Goal: Task Accomplishment & Management: Use online tool/utility

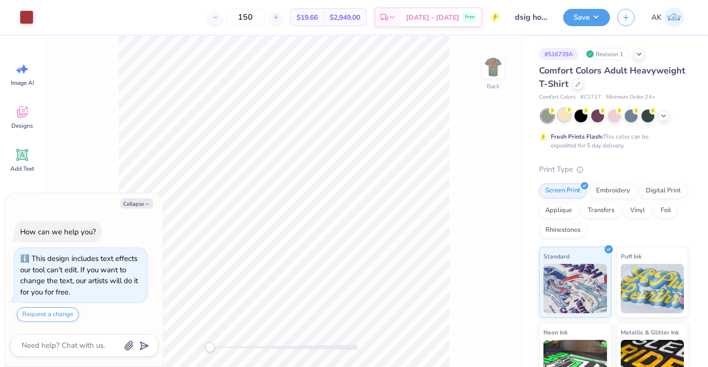
click at [567, 119] on div at bounding box center [564, 114] width 13 height 13
click at [496, 69] on img at bounding box center [493, 66] width 39 height 39
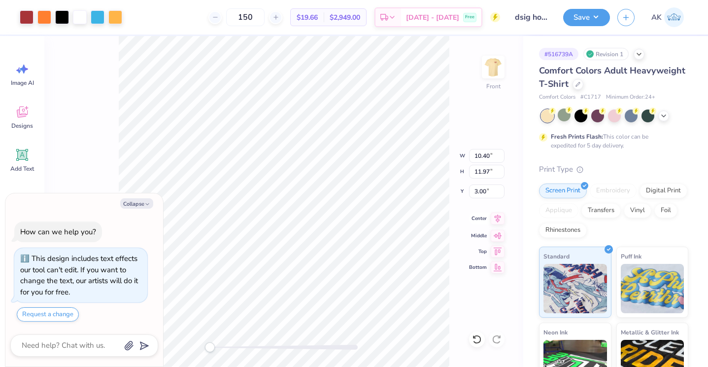
click at [498, 221] on icon at bounding box center [498, 218] width 6 height 8
click at [498, 218] on icon at bounding box center [498, 218] width 6 height 8
click at [44, 14] on div at bounding box center [44, 16] width 14 height 14
type textarea "x"
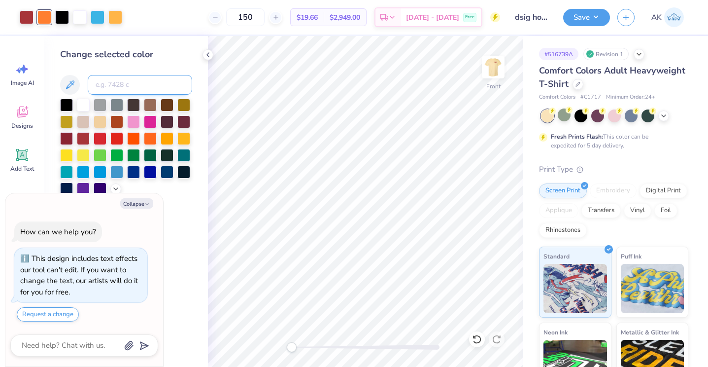
click at [122, 83] on input at bounding box center [140, 85] width 104 height 20
type input "1365"
type textarea "x"
click at [478, 338] on icon at bounding box center [477, 339] width 10 height 10
click at [494, 337] on icon at bounding box center [497, 339] width 10 height 10
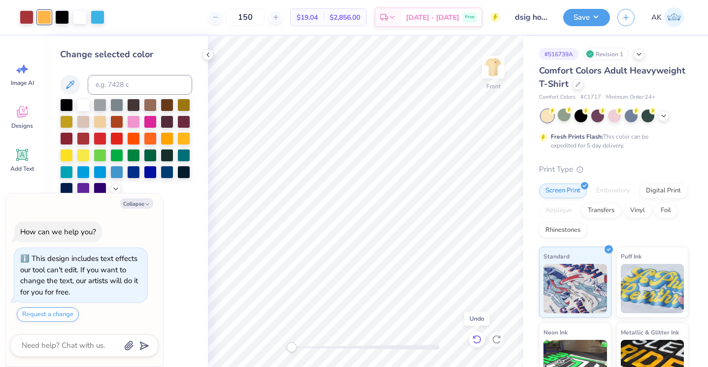
click at [476, 337] on icon at bounding box center [477, 339] width 10 height 10
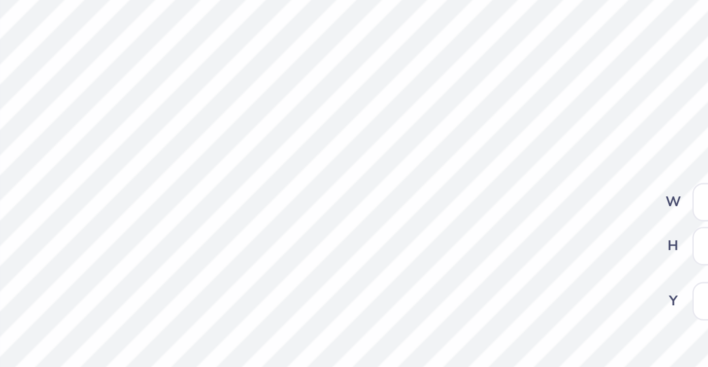
type textarea "x"
type input "0.30"
type input "7.76"
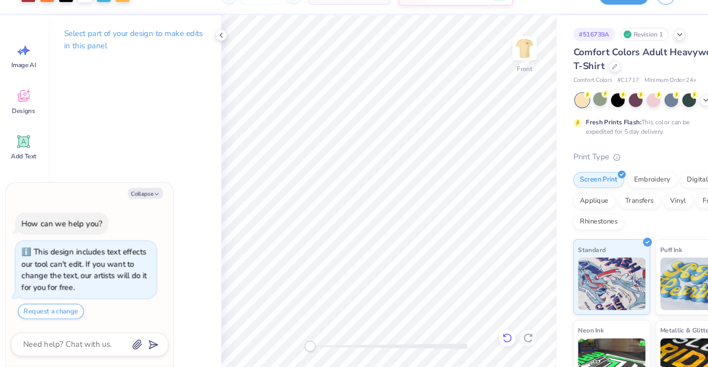
click at [477, 340] on icon at bounding box center [477, 339] width 10 height 10
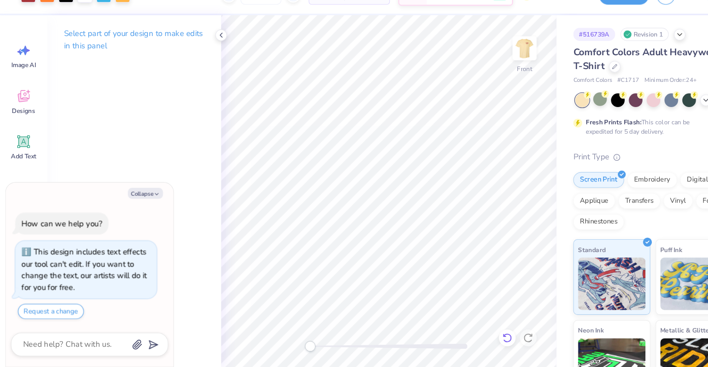
click at [477, 340] on icon at bounding box center [477, 339] width 10 height 10
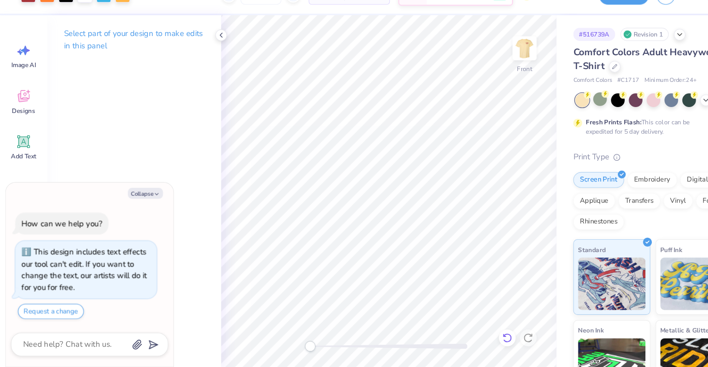
click at [477, 340] on icon at bounding box center [477, 339] width 10 height 10
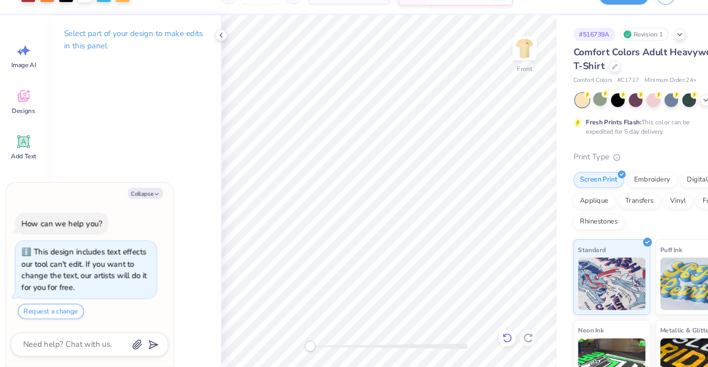
click at [477, 340] on icon at bounding box center [477, 339] width 10 height 10
click at [497, 341] on icon at bounding box center [497, 339] width 10 height 10
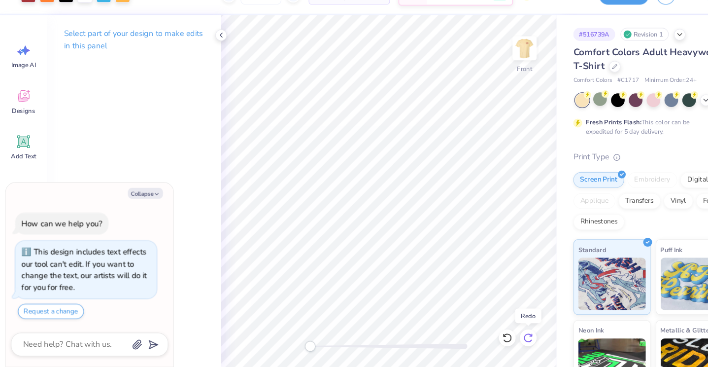
click at [497, 341] on icon at bounding box center [497, 339] width 10 height 10
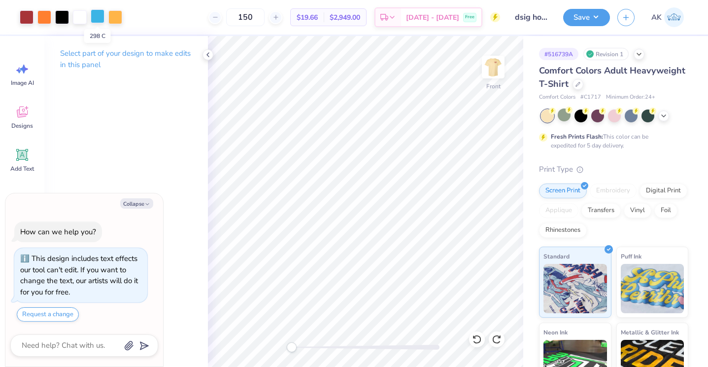
click at [102, 19] on div at bounding box center [98, 16] width 14 height 14
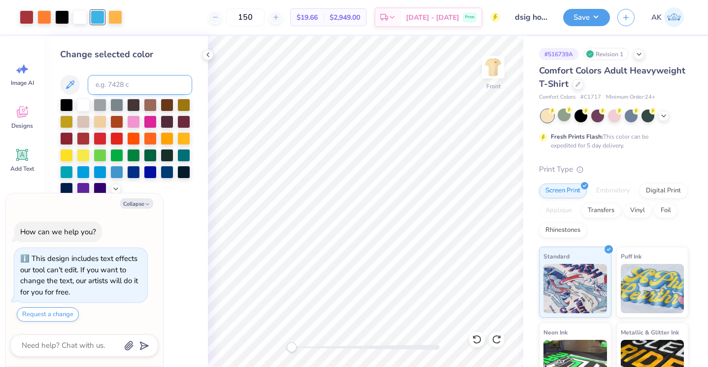
type textarea "x"
click at [122, 82] on input at bounding box center [140, 85] width 104 height 20
type input "1365"
click at [59, 18] on div at bounding box center [62, 16] width 14 height 14
type textarea "x"
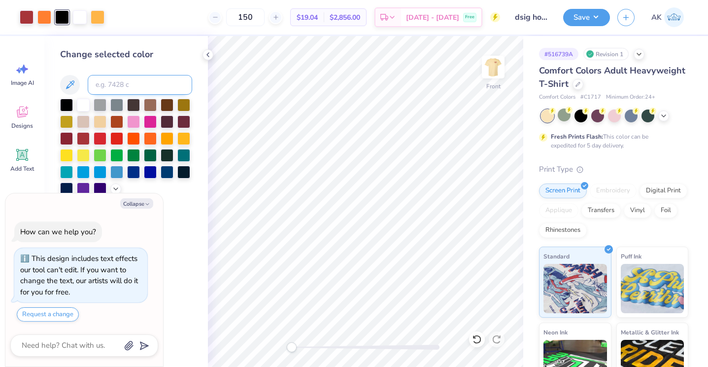
click at [109, 90] on input at bounding box center [140, 85] width 104 height 20
type input "1807"
click at [494, 69] on img at bounding box center [493, 66] width 39 height 39
click at [494, 69] on img at bounding box center [494, 67] width 20 height 20
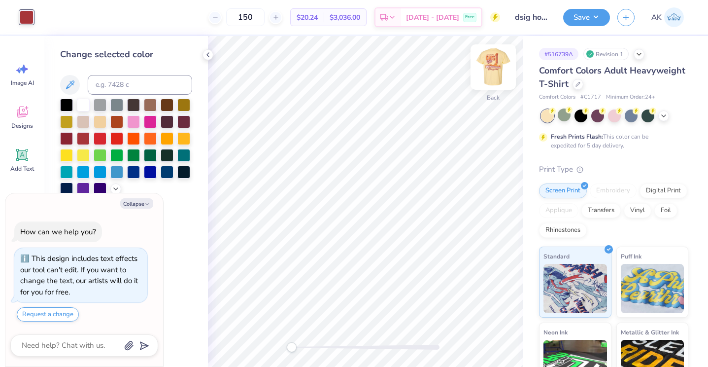
click at [490, 69] on img at bounding box center [493, 66] width 39 height 39
click at [490, 69] on img at bounding box center [494, 67] width 20 height 20
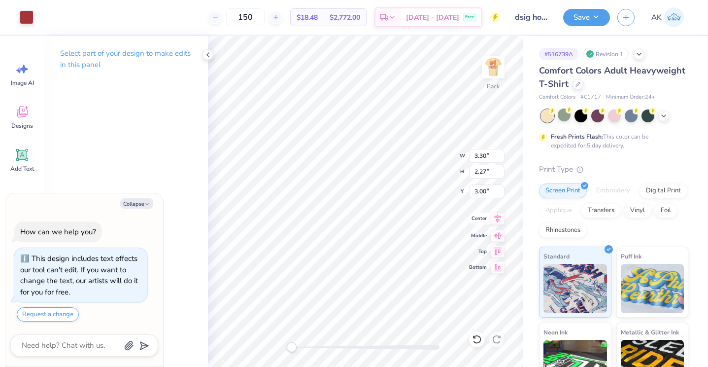
click at [496, 218] on icon at bounding box center [498, 218] width 14 height 12
click at [496, 216] on icon at bounding box center [498, 218] width 6 height 8
click at [495, 67] on img at bounding box center [493, 66] width 39 height 39
click at [495, 67] on img at bounding box center [494, 67] width 20 height 20
type textarea "x"
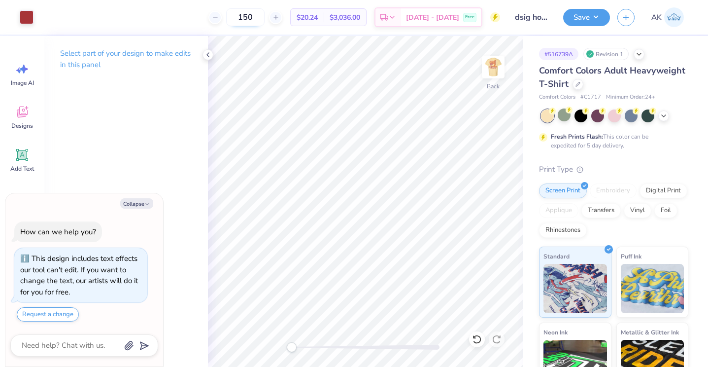
click at [265, 16] on input "150" at bounding box center [245, 17] width 38 height 18
type input "1"
type textarea "x"
type input "175"
type textarea "x"
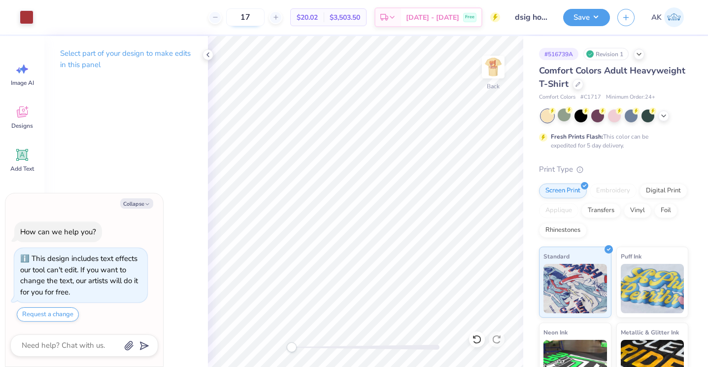
type input "1"
type textarea "x"
type input "200"
type textarea "x"
type input "2"
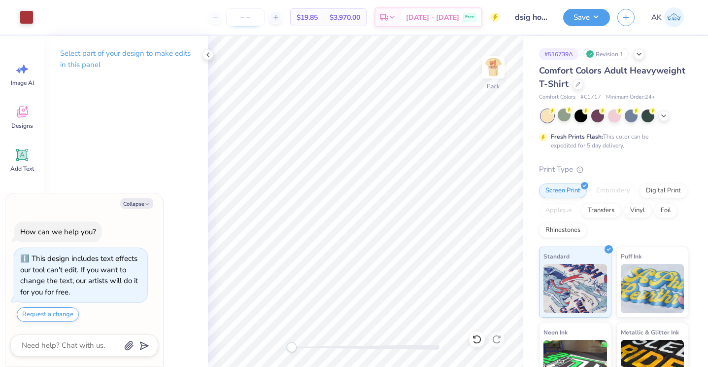
type input "1"
type textarea "x"
type input "150"
click at [493, 62] on img at bounding box center [493, 66] width 39 height 39
click at [587, 19] on button "Save" at bounding box center [586, 15] width 47 height 17
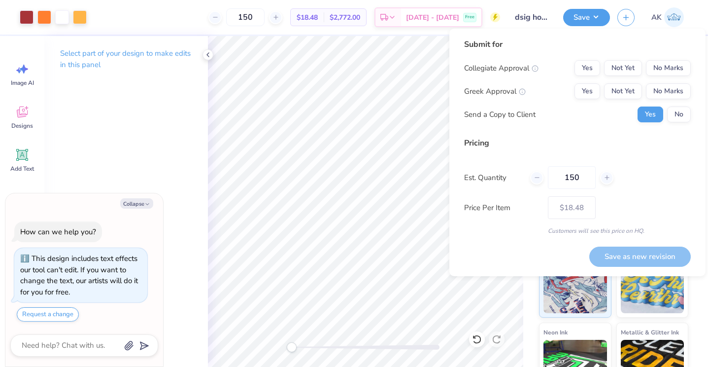
click at [661, 77] on div "Collegiate Approval Yes Not Yet No Marks Greek Approval Yes Not Yet No Marks Se…" at bounding box center [577, 91] width 227 height 62
click at [656, 70] on button "No Marks" at bounding box center [668, 68] width 45 height 16
click at [629, 96] on button "Not Yet" at bounding box center [623, 91] width 38 height 16
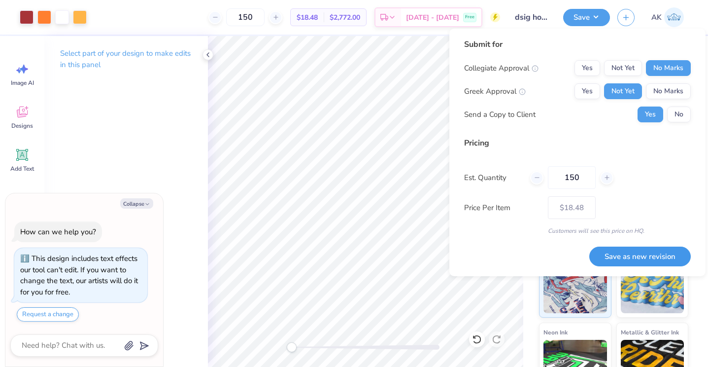
click at [621, 259] on button "Save as new revision" at bounding box center [640, 256] width 102 height 20
type textarea "x"
type input "– –"
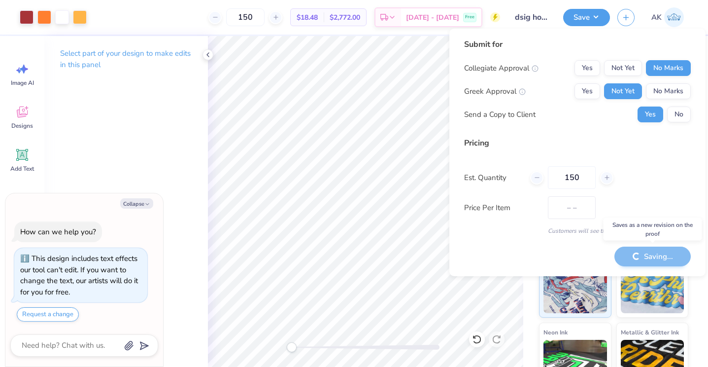
type textarea "x"
type input "$18.48"
type textarea "x"
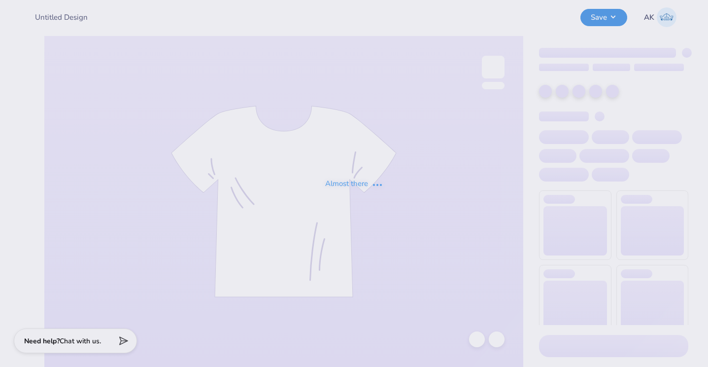
type input "dsig hoco"
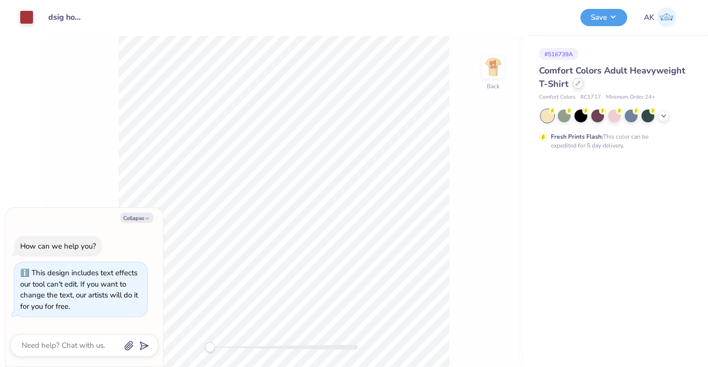
click at [574, 82] on div at bounding box center [578, 83] width 11 height 11
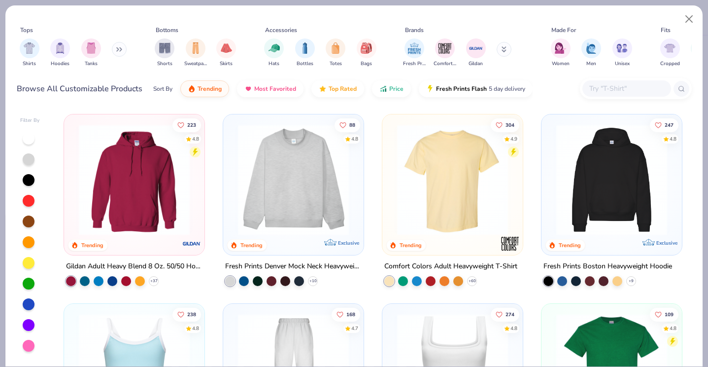
type textarea "x"
click at [617, 94] on div at bounding box center [627, 88] width 89 height 16
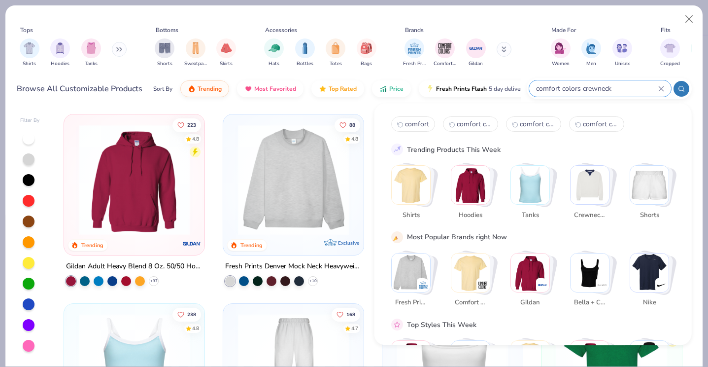
type input "comfort colors crewneck"
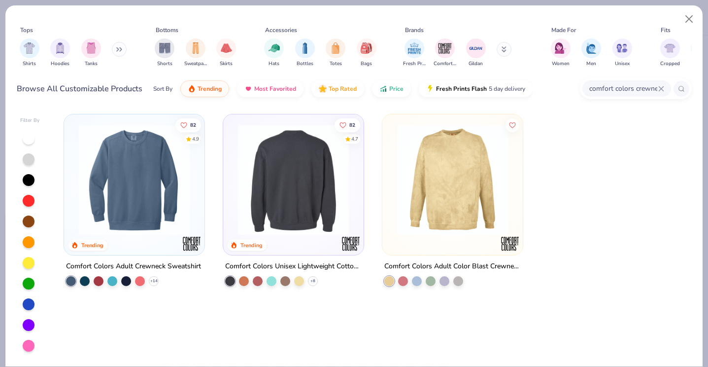
click at [233, 185] on img at bounding box center [172, 179] width 121 height 111
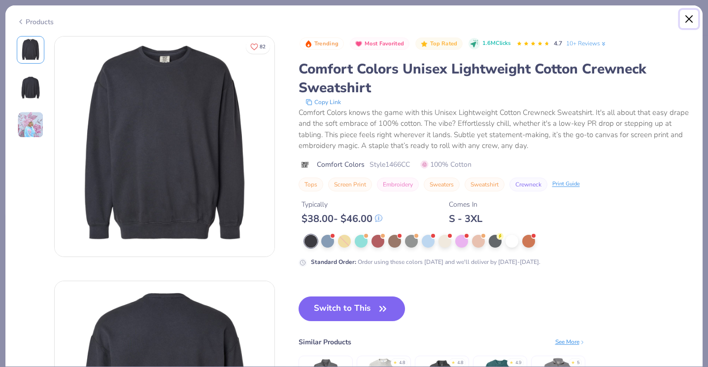
click at [686, 17] on button "Close" at bounding box center [689, 19] width 19 height 19
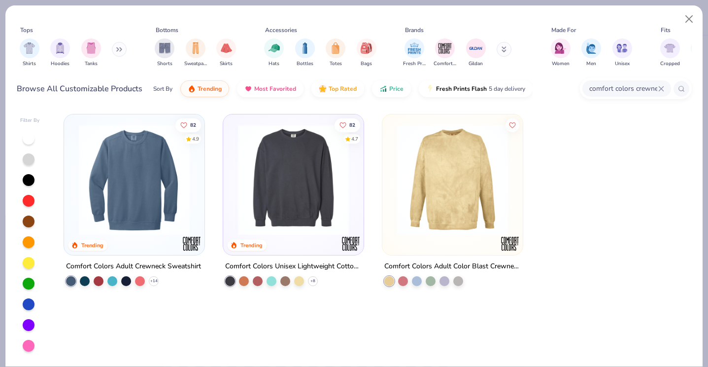
click at [134, 168] on img at bounding box center [134, 179] width 121 height 111
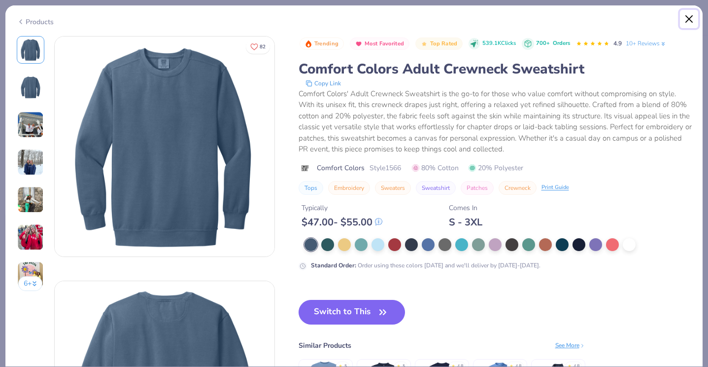
click at [690, 15] on button "Close" at bounding box center [689, 19] width 19 height 19
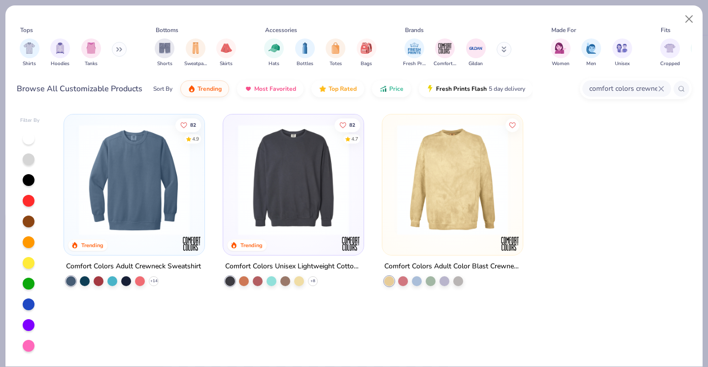
click at [351, 159] on img at bounding box center [293, 179] width 121 height 111
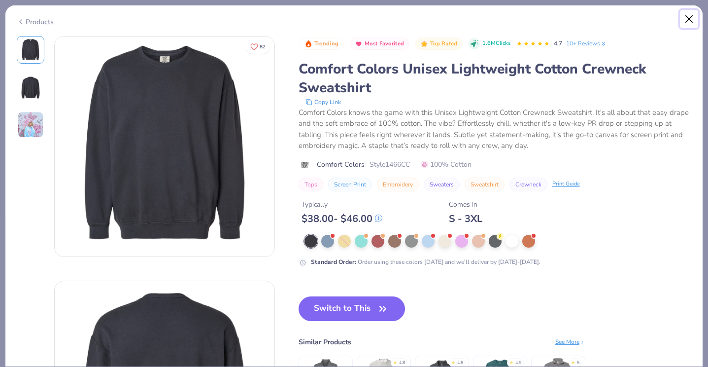
click at [691, 19] on button "Close" at bounding box center [689, 19] width 19 height 19
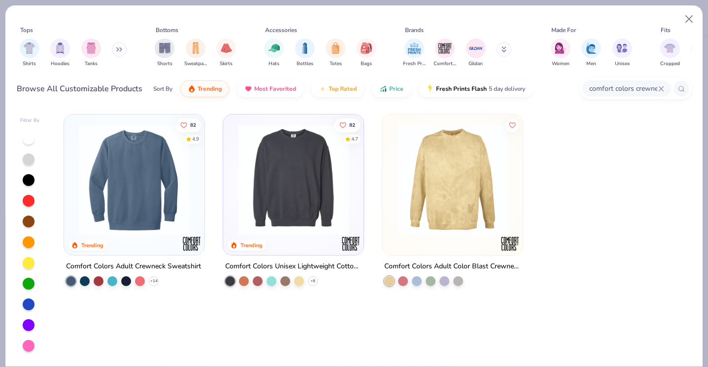
click at [149, 133] on img at bounding box center [134, 179] width 121 height 111
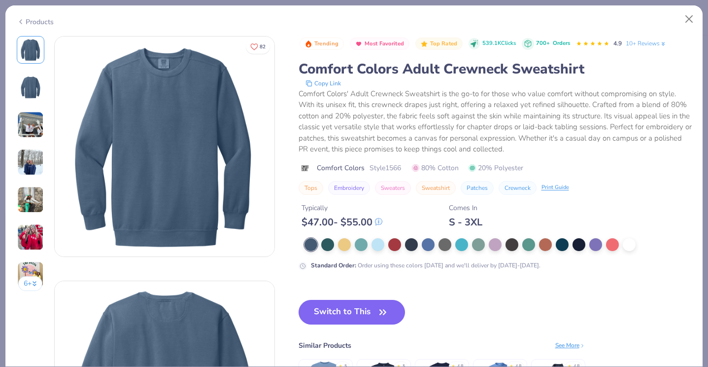
click at [21, 234] on img at bounding box center [30, 237] width 27 height 27
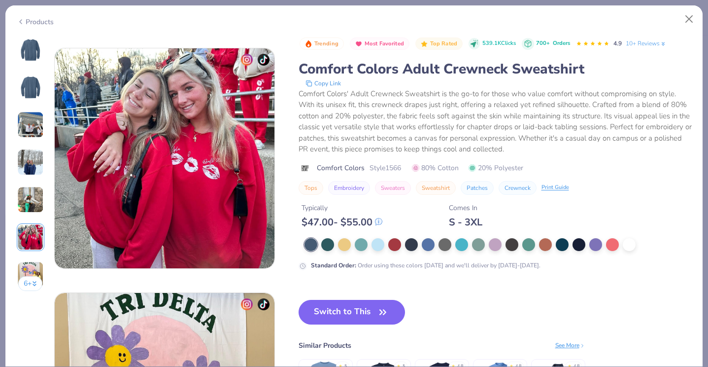
scroll to position [1222, 0]
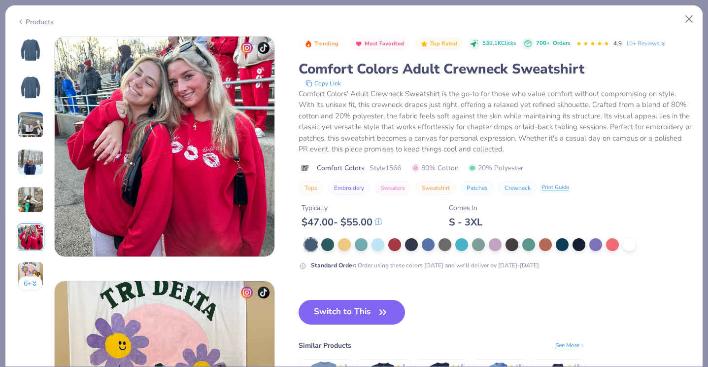
click at [33, 40] on img at bounding box center [31, 50] width 24 height 24
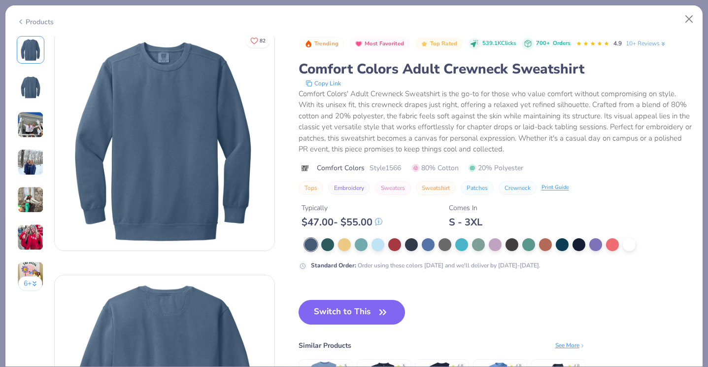
scroll to position [0, 0]
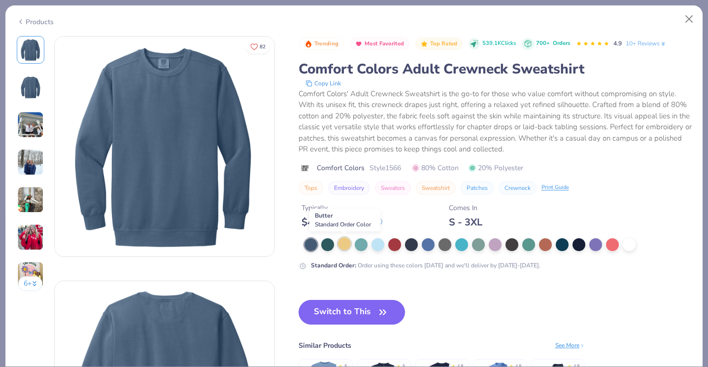
click at [343, 245] on div at bounding box center [344, 243] width 13 height 13
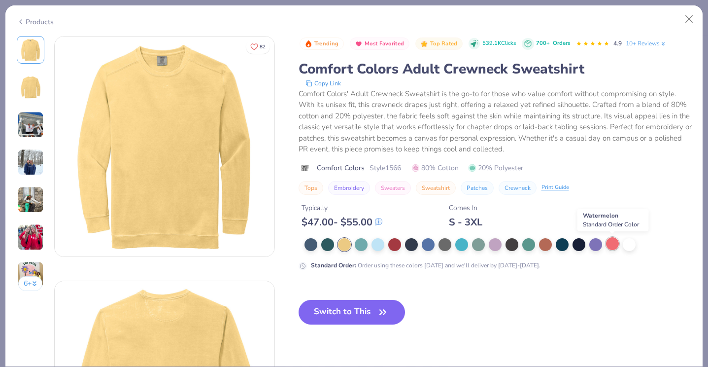
click at [615, 243] on div at bounding box center [612, 243] width 13 height 13
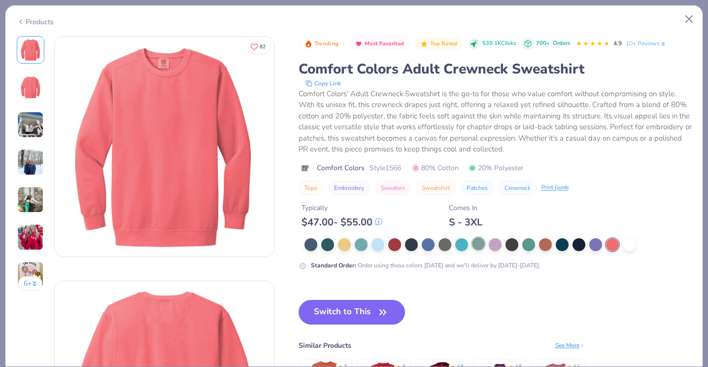
click at [475, 243] on div at bounding box center [478, 243] width 13 height 13
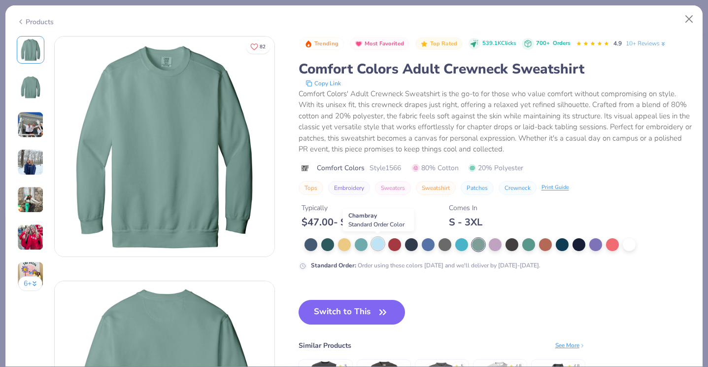
click at [381, 244] on div at bounding box center [378, 243] width 13 height 13
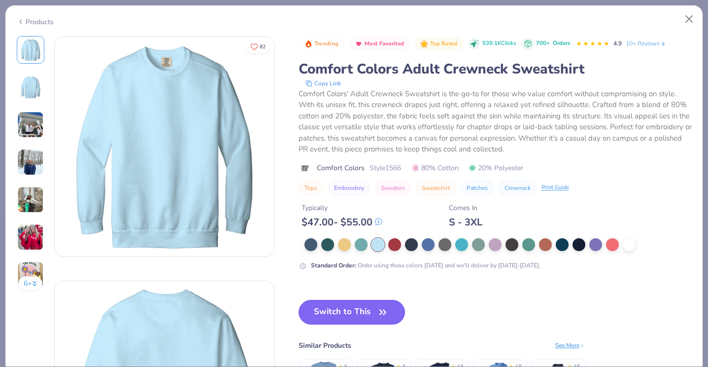
click at [369, 309] on button "Switch to This" at bounding box center [352, 312] width 107 height 25
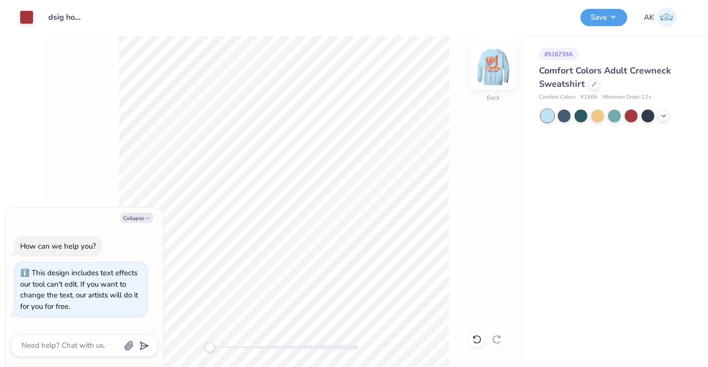
click at [501, 68] on img at bounding box center [493, 66] width 39 height 39
click at [501, 68] on img at bounding box center [494, 67] width 20 height 20
click at [609, 14] on button "Save" at bounding box center [604, 15] width 47 height 17
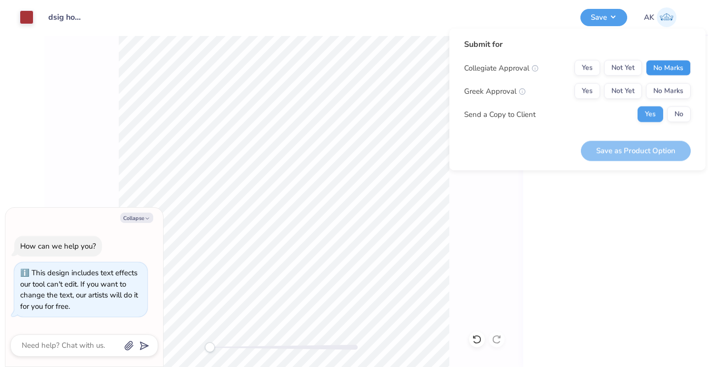
click at [653, 71] on button "No Marks" at bounding box center [668, 68] width 45 height 16
click at [631, 88] on button "Not Yet" at bounding box center [623, 91] width 38 height 16
click at [635, 142] on button "Save as Product Option" at bounding box center [636, 150] width 110 height 20
type textarea "x"
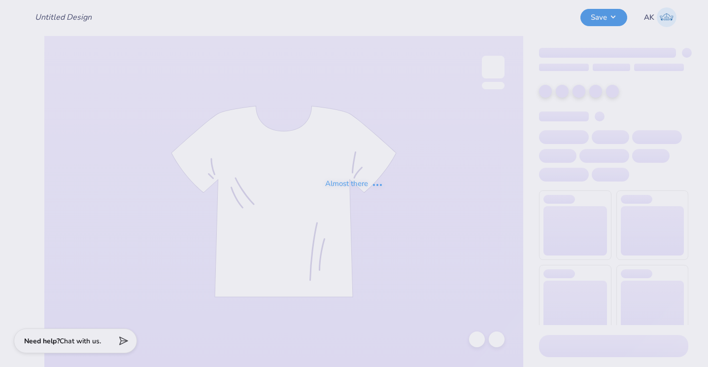
type input "dsig hoco"
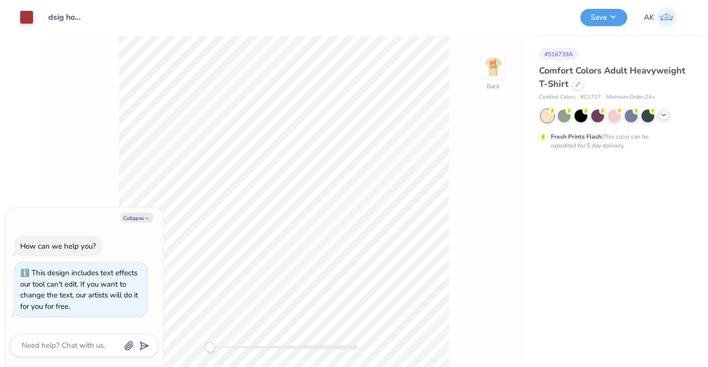
click at [661, 115] on icon at bounding box center [664, 115] width 8 height 8
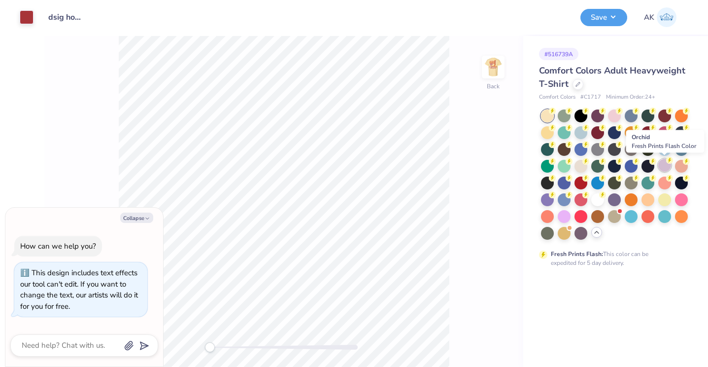
click at [660, 163] on div at bounding box center [664, 165] width 13 height 13
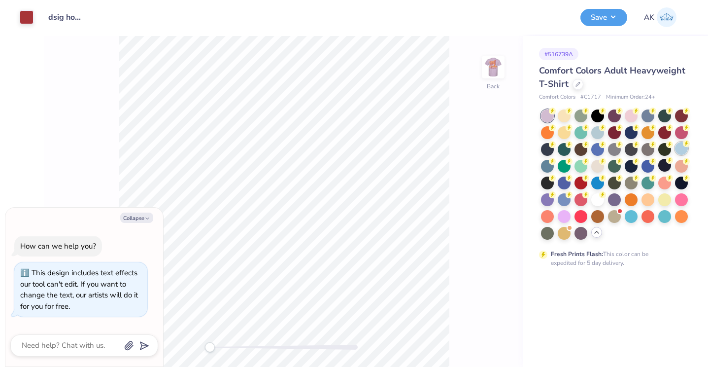
click at [676, 149] on div at bounding box center [681, 148] width 13 height 13
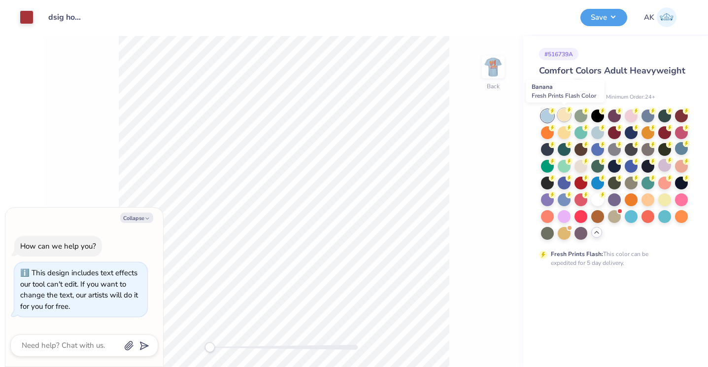
click at [560, 114] on div at bounding box center [564, 114] width 13 height 13
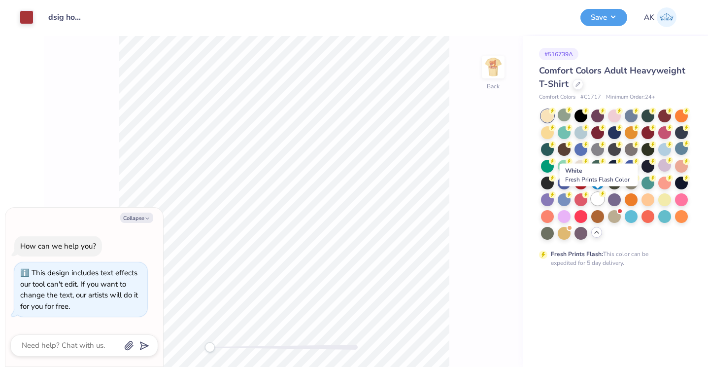
click at [596, 199] on div at bounding box center [597, 198] width 13 height 13
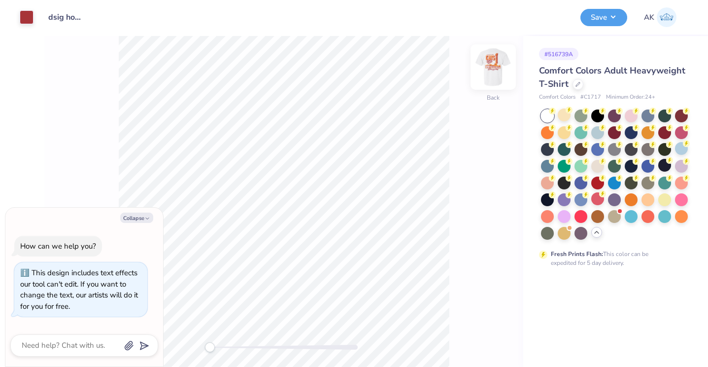
click at [495, 82] on div "Back" at bounding box center [493, 73] width 23 height 35
click at [594, 21] on button "Save" at bounding box center [604, 15] width 47 height 17
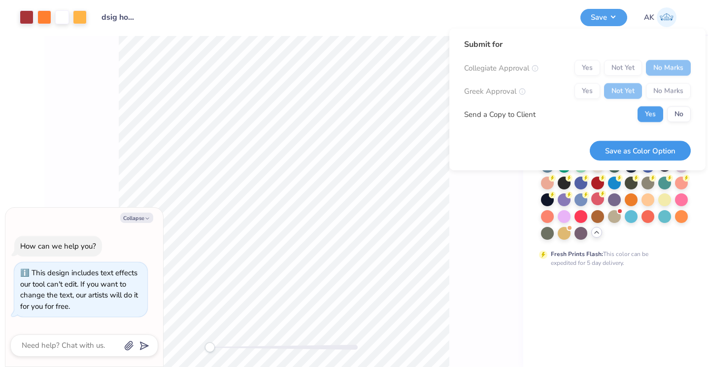
click at [650, 147] on button "Save as Color Option" at bounding box center [640, 150] width 101 height 20
type textarea "x"
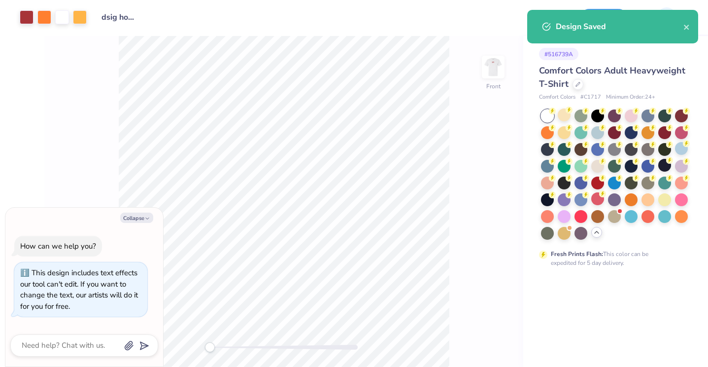
click at [695, 27] on div "Design Saved" at bounding box center [612, 27] width 171 height 34
click at [691, 27] on div "Design Saved" at bounding box center [612, 27] width 171 height 34
click at [685, 28] on icon "close" at bounding box center [686, 27] width 5 height 5
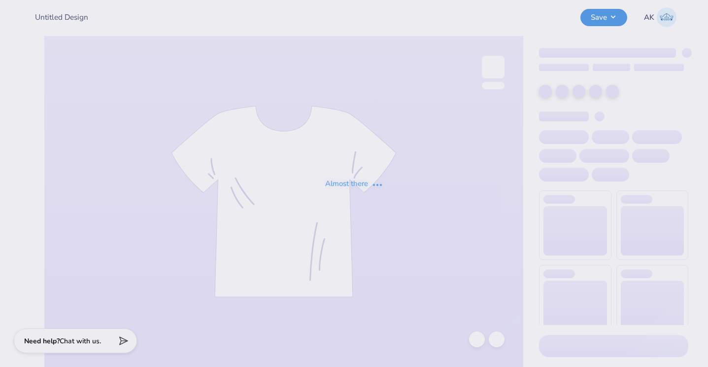
type input "dsig hoco"
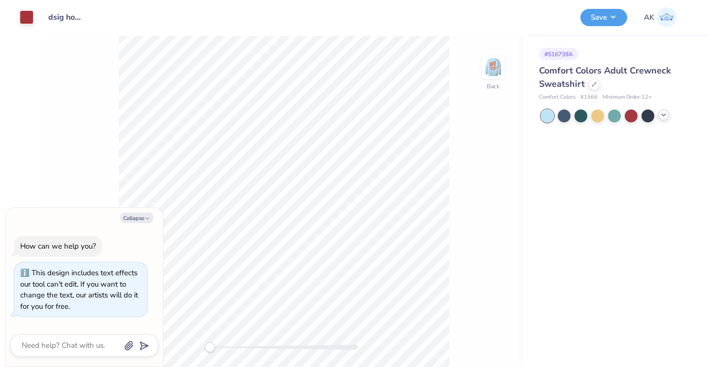
click at [664, 115] on polyline at bounding box center [664, 115] width 4 height 2
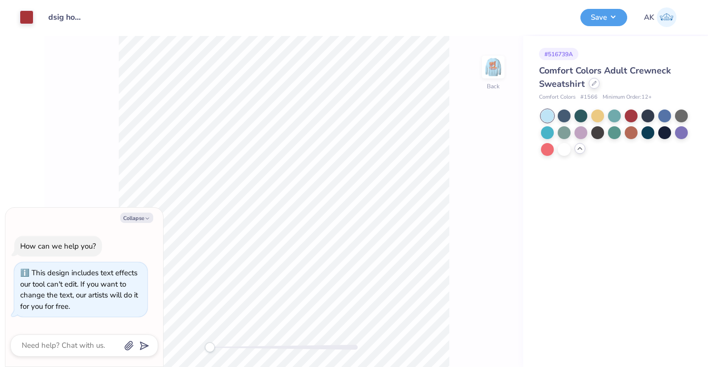
click at [592, 84] on icon at bounding box center [594, 83] width 5 height 5
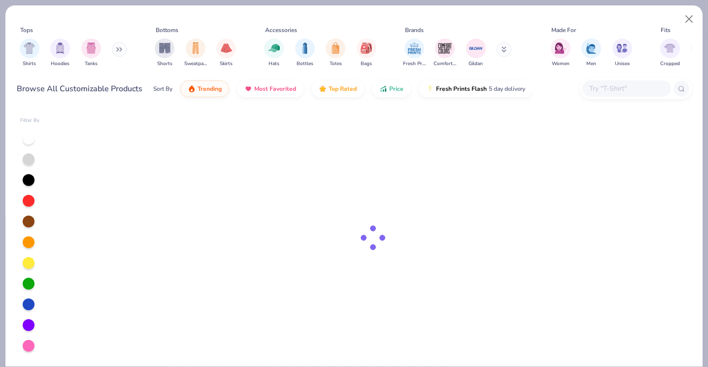
type textarea "x"
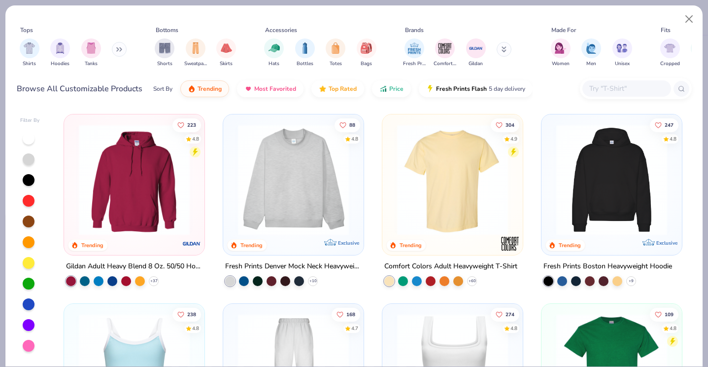
click at [602, 88] on input "text" at bounding box center [626, 88] width 76 height 11
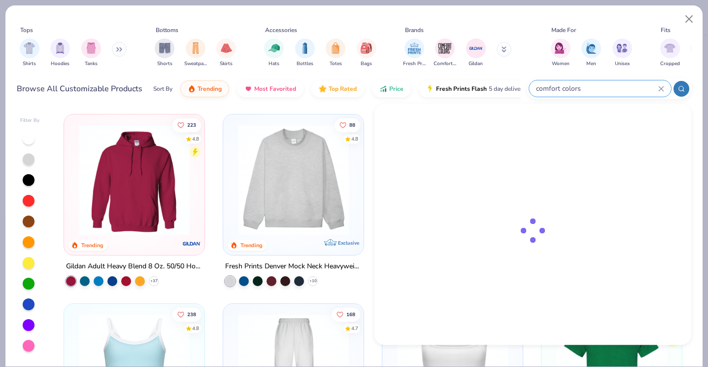
type input "comfort colors"
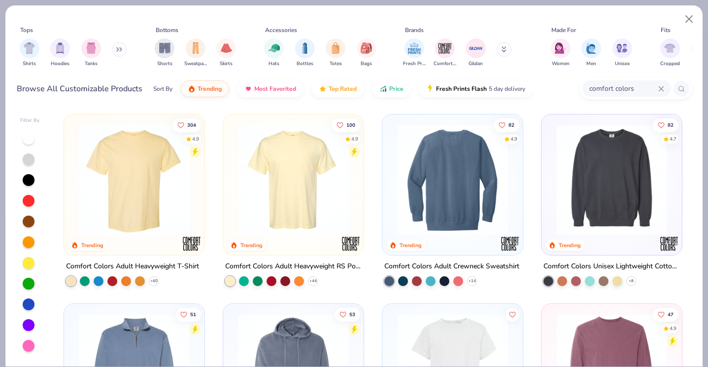
click at [577, 177] on img at bounding box center [612, 179] width 121 height 111
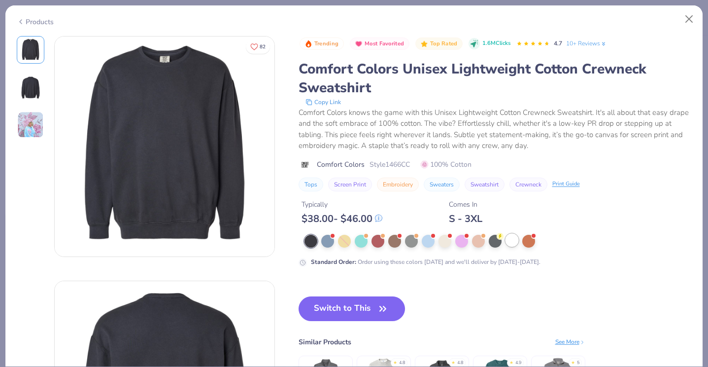
click at [511, 236] on div at bounding box center [512, 240] width 13 height 13
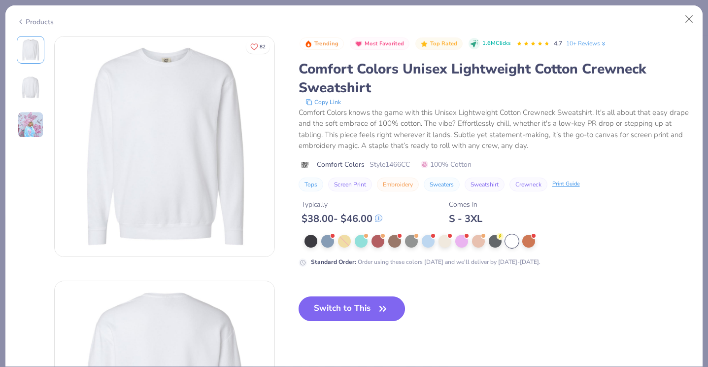
click at [355, 309] on button "Switch to This" at bounding box center [352, 308] width 107 height 25
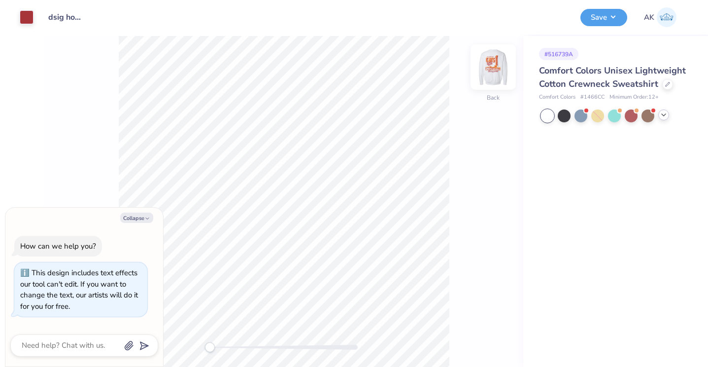
click at [487, 77] on img at bounding box center [493, 66] width 39 height 39
click at [487, 77] on img at bounding box center [494, 67] width 20 height 20
click at [589, 14] on button "Save" at bounding box center [604, 15] width 47 height 17
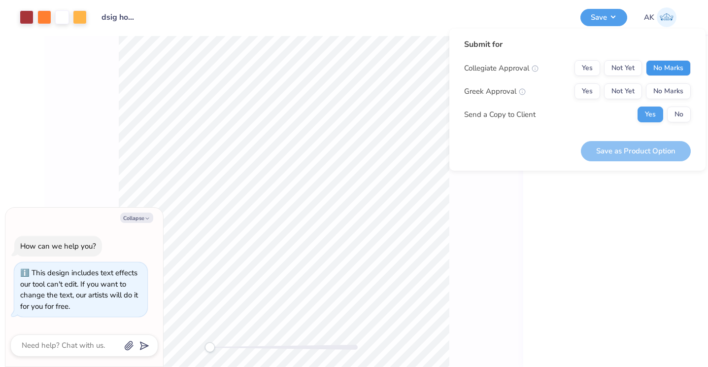
click at [666, 67] on button "No Marks" at bounding box center [668, 68] width 45 height 16
click at [625, 93] on button "Not Yet" at bounding box center [623, 91] width 38 height 16
click at [652, 149] on button "Save as Product Option" at bounding box center [636, 151] width 110 height 20
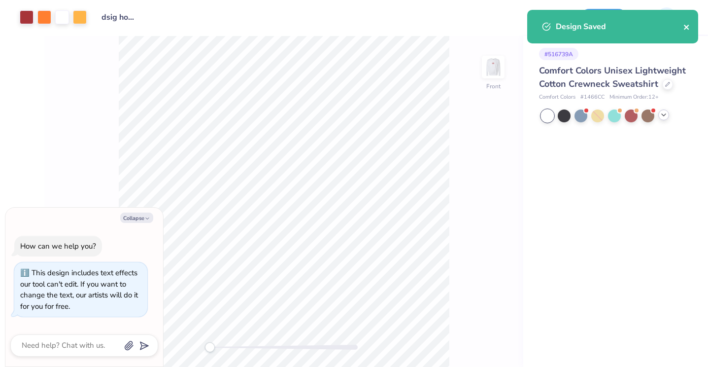
click at [688, 27] on icon "close" at bounding box center [687, 27] width 7 height 8
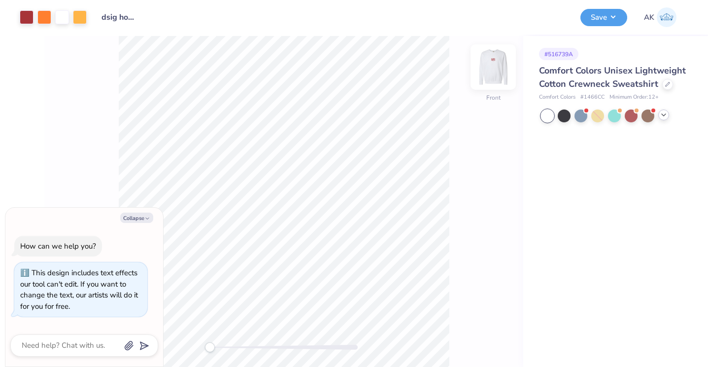
click at [495, 64] on img at bounding box center [493, 66] width 39 height 39
click at [587, 20] on button "Save" at bounding box center [604, 15] width 47 height 17
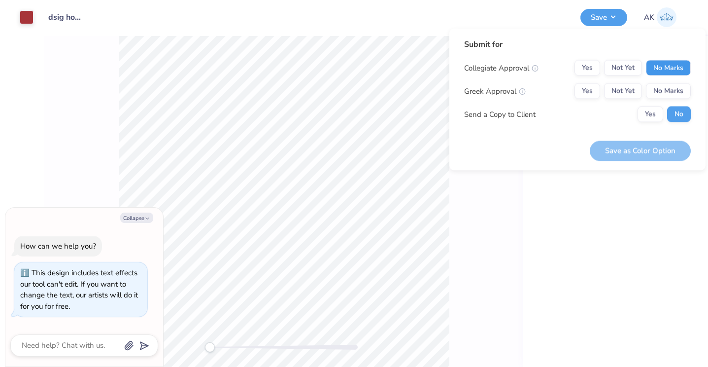
click at [670, 72] on button "No Marks" at bounding box center [668, 68] width 45 height 16
click at [634, 86] on button "Not Yet" at bounding box center [623, 91] width 38 height 16
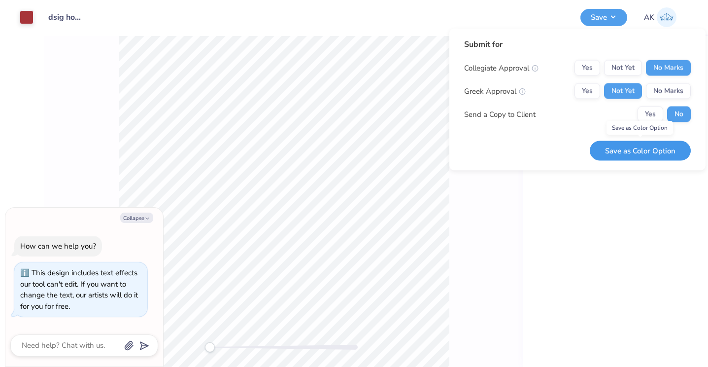
click at [623, 154] on button "Save as Color Option" at bounding box center [640, 150] width 101 height 20
type textarea "x"
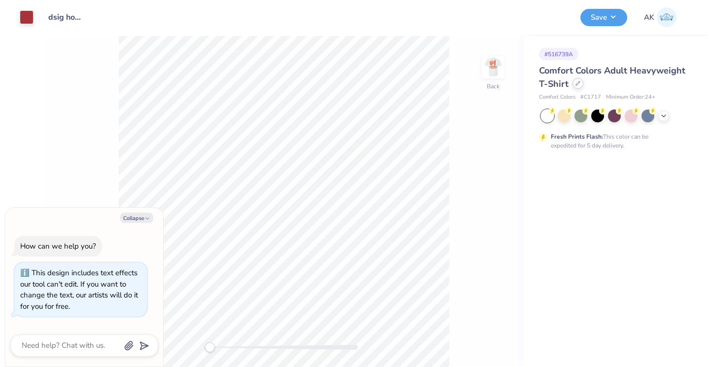
click at [574, 85] on div at bounding box center [578, 83] width 11 height 11
type textarea "x"
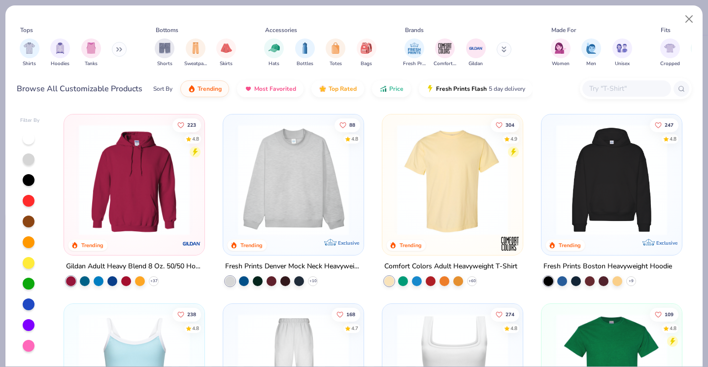
click at [595, 84] on input "text" at bounding box center [626, 88] width 76 height 11
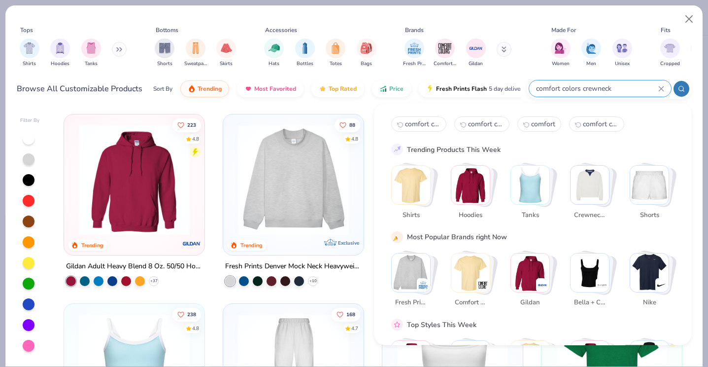
type input "comfort colors crewneck"
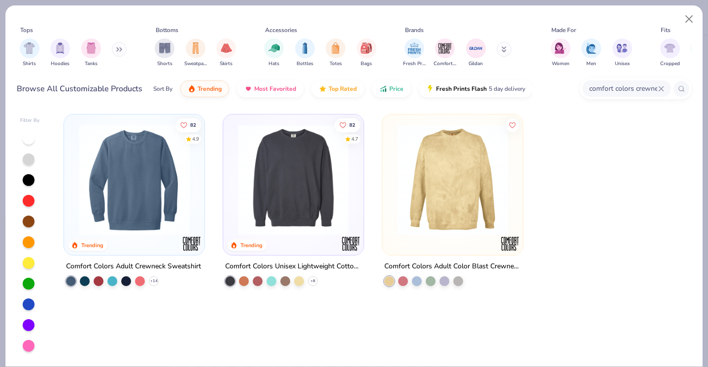
click at [325, 190] on img at bounding box center [293, 179] width 121 height 111
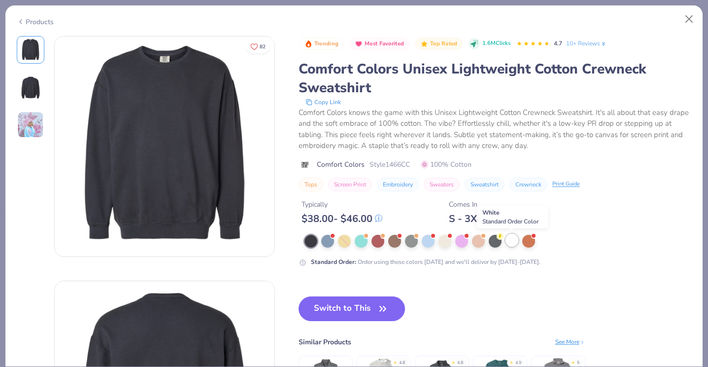
click at [518, 240] on div at bounding box center [512, 240] width 13 height 13
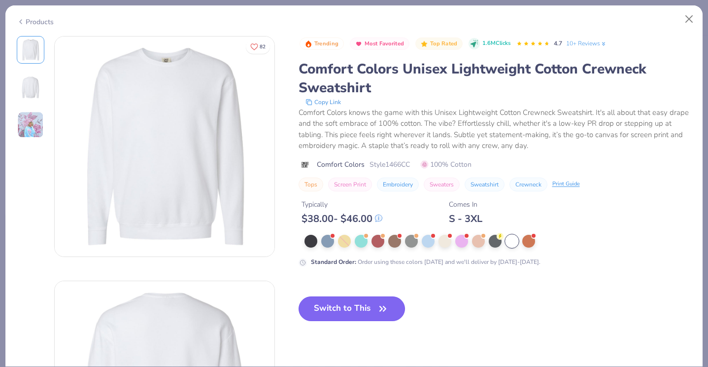
click at [356, 311] on button "Switch to This" at bounding box center [352, 308] width 107 height 25
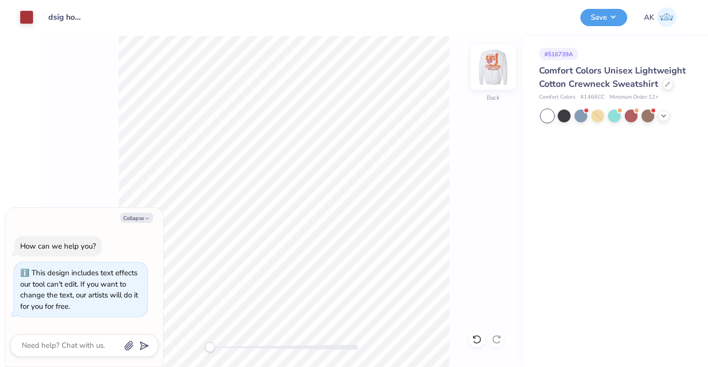
click at [498, 69] on img at bounding box center [493, 66] width 39 height 39
click at [498, 69] on img at bounding box center [494, 67] width 20 height 20
click at [488, 71] on img at bounding box center [493, 66] width 39 height 39
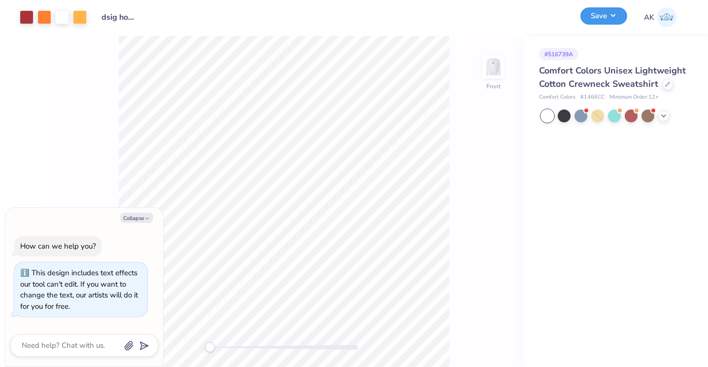
click at [600, 17] on button "Save" at bounding box center [604, 15] width 47 height 17
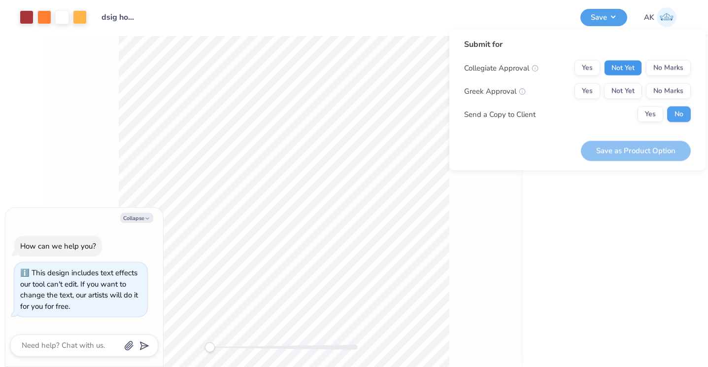
click at [624, 67] on button "Not Yet" at bounding box center [623, 68] width 38 height 16
click at [656, 70] on button "No Marks" at bounding box center [668, 68] width 45 height 16
click at [632, 91] on button "Not Yet" at bounding box center [623, 91] width 38 height 16
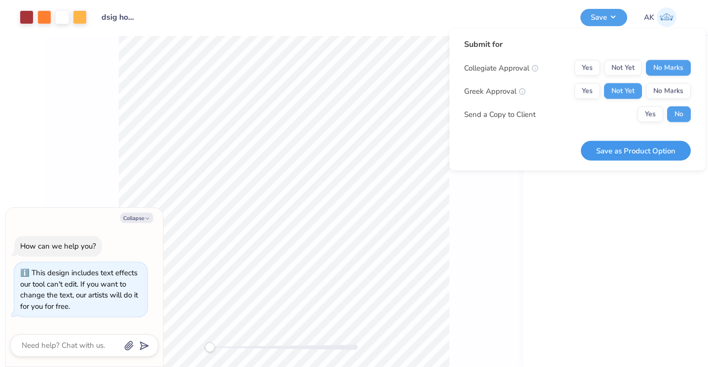
click at [637, 148] on button "Save as Product Option" at bounding box center [636, 150] width 110 height 20
type textarea "x"
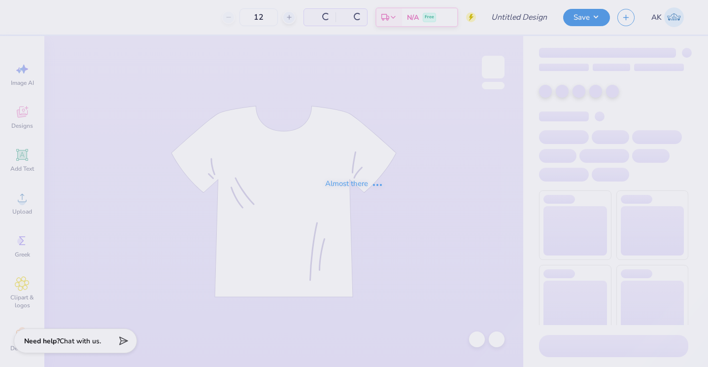
type input "dsig hoco"
type input "150"
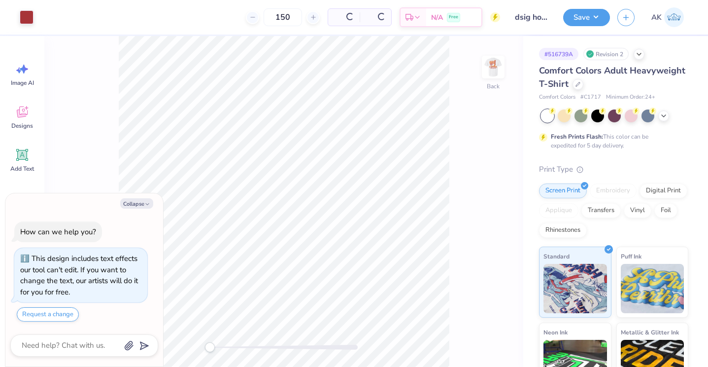
type textarea "x"
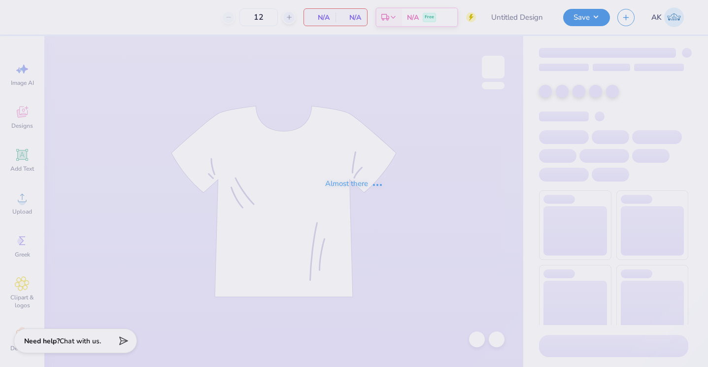
type input "dsig hoco"
type input "150"
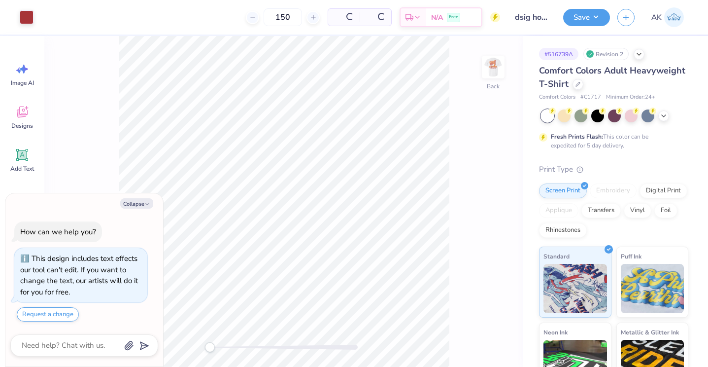
type textarea "x"
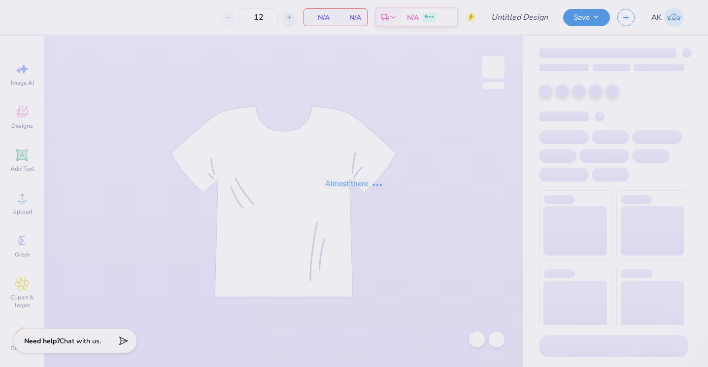
type input "dsig hoco"
type input "150"
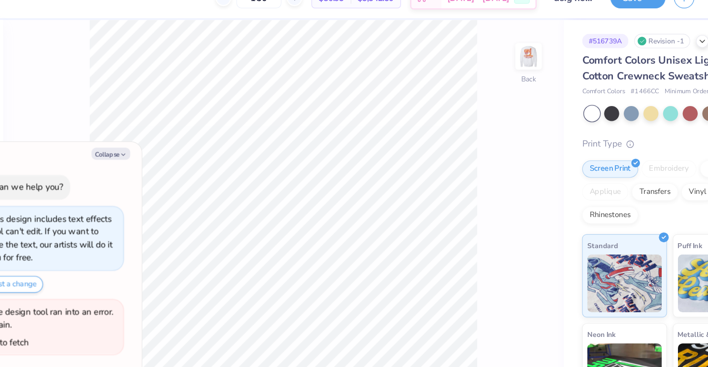
type textarea "x"
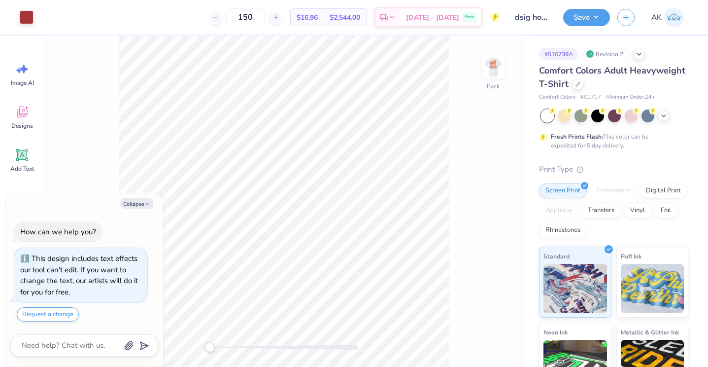
type textarea "x"
click at [485, 199] on input "3.00" at bounding box center [486, 199] width 35 height 14
type input "3"
type input "4.25"
click at [496, 221] on icon at bounding box center [498, 218] width 6 height 8
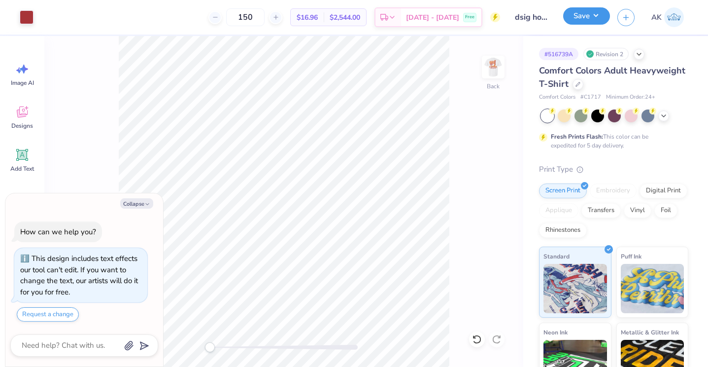
click at [591, 18] on button "Save" at bounding box center [586, 15] width 47 height 17
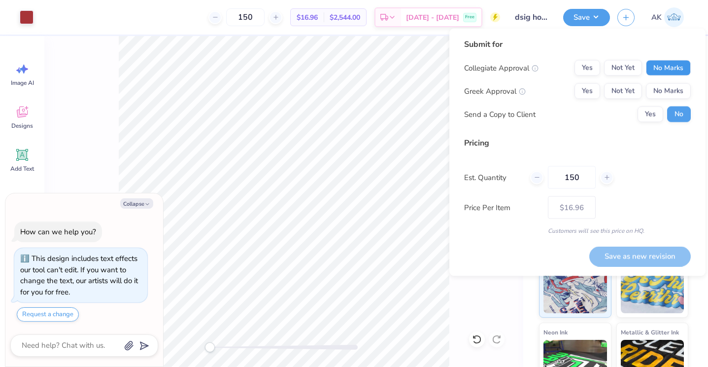
click at [656, 66] on button "No Marks" at bounding box center [668, 68] width 45 height 16
click at [632, 85] on button "Not Yet" at bounding box center [623, 91] width 38 height 16
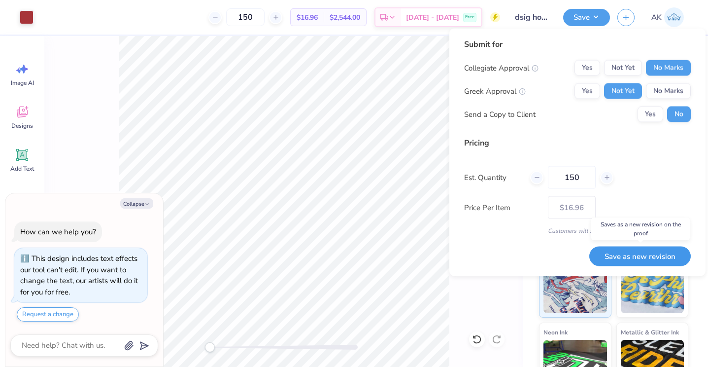
click at [637, 257] on button "Save as new revision" at bounding box center [640, 256] width 102 height 20
type textarea "x"
type input "– –"
type textarea "x"
type input "$16.96"
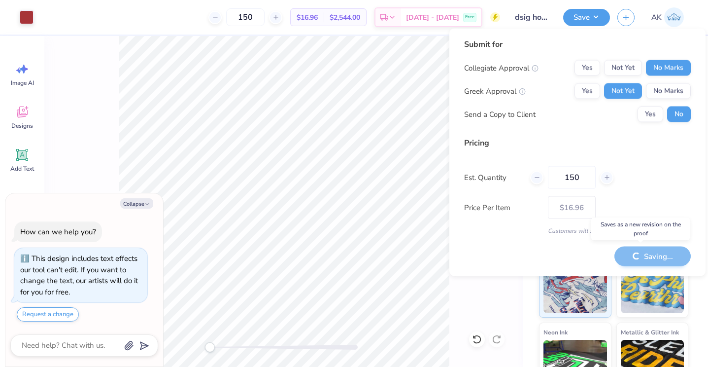
type textarea "x"
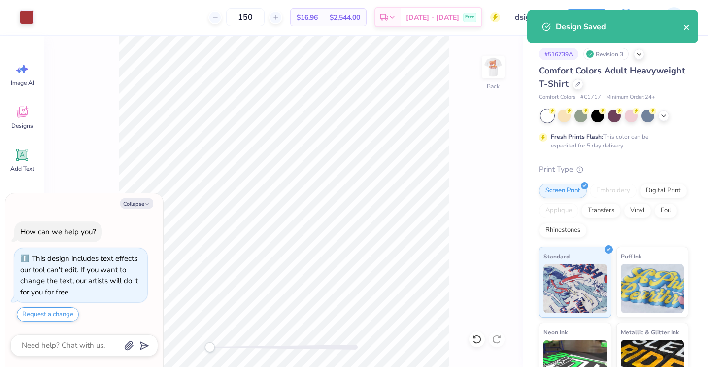
click at [688, 28] on icon "close" at bounding box center [686, 27] width 5 height 5
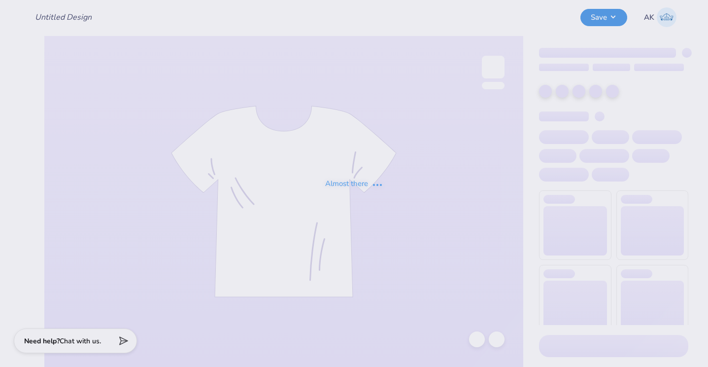
type input "dsig hoco"
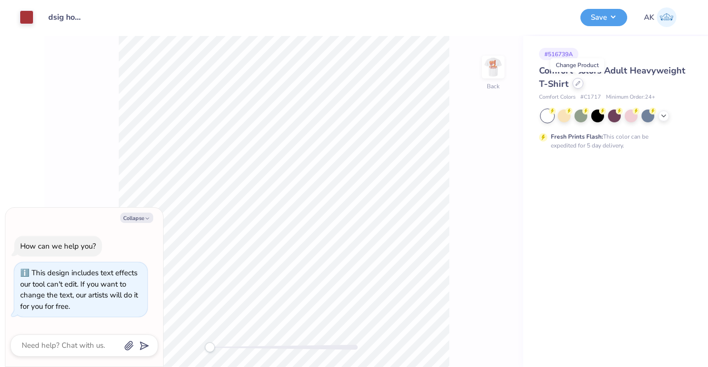
click at [577, 87] on div at bounding box center [578, 83] width 11 height 11
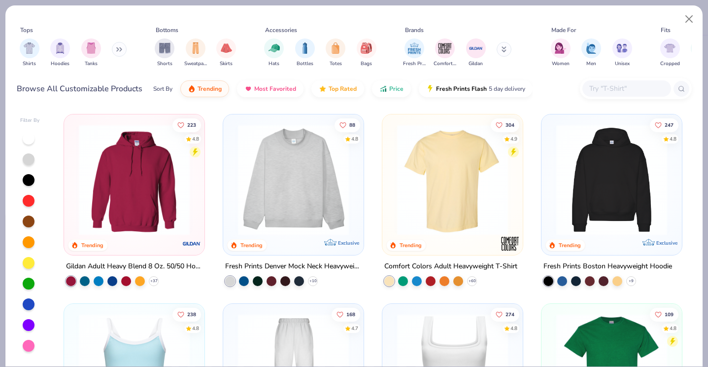
type textarea "x"
click at [602, 85] on input "text" at bounding box center [626, 88] width 76 height 11
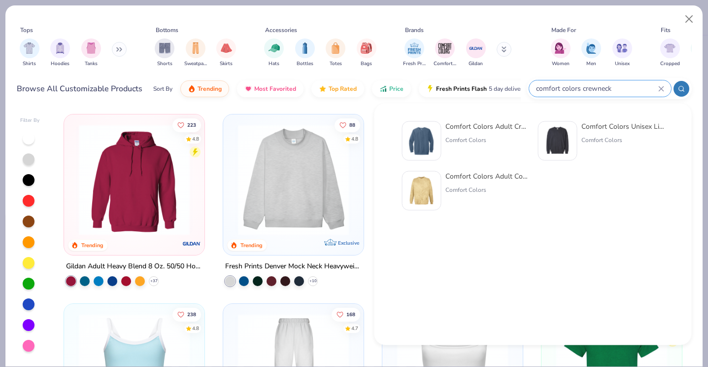
type input "comfort colors crewneck"
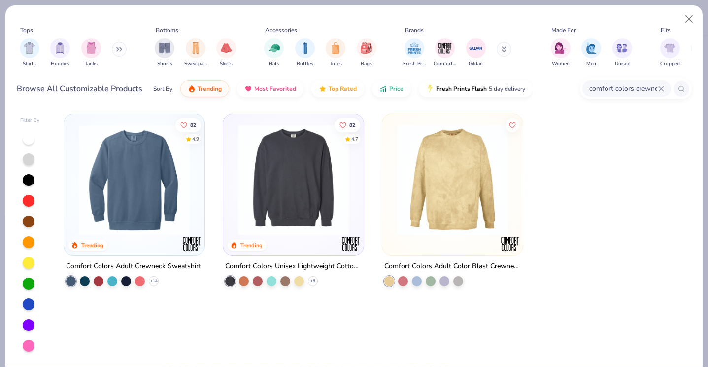
click at [310, 153] on img at bounding box center [293, 179] width 121 height 111
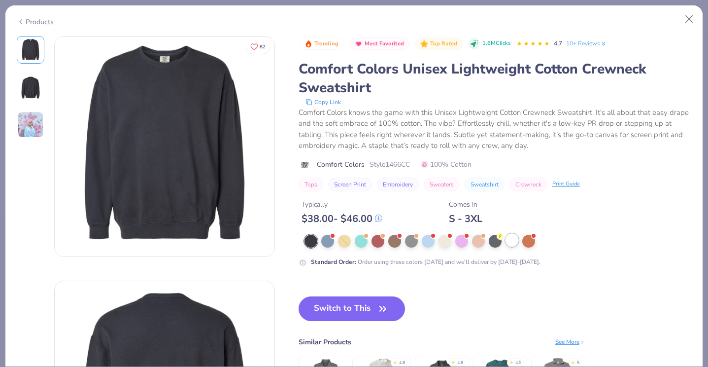
click at [515, 238] on div at bounding box center [512, 240] width 13 height 13
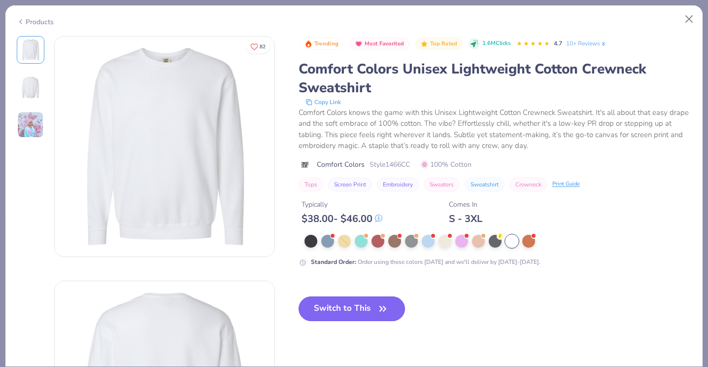
click at [355, 304] on button "Switch to This" at bounding box center [352, 308] width 107 height 25
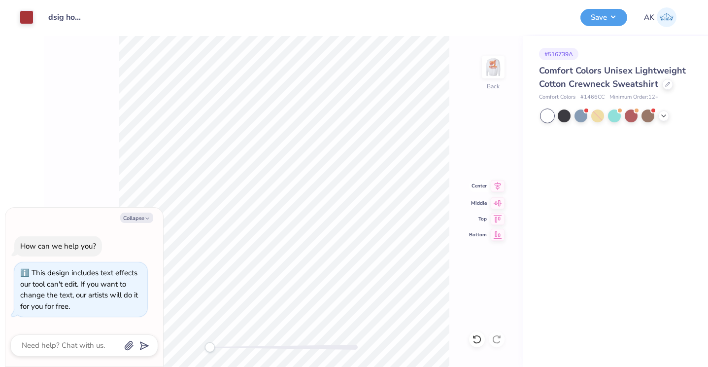
click at [497, 185] on icon at bounding box center [498, 186] width 14 height 12
click at [607, 19] on button "Save" at bounding box center [604, 15] width 47 height 17
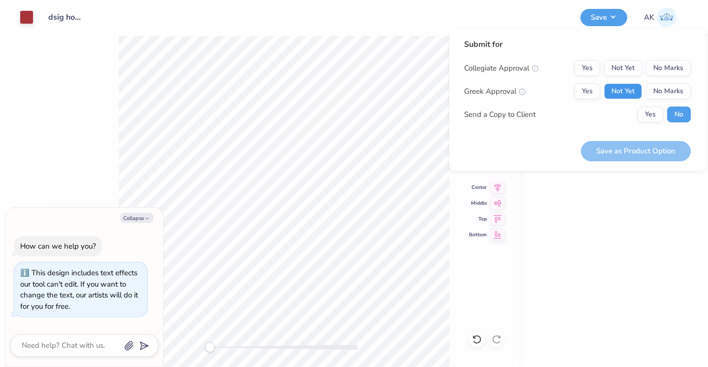
click at [630, 86] on button "Not Yet" at bounding box center [623, 91] width 38 height 16
click at [661, 75] on button "No Marks" at bounding box center [668, 68] width 45 height 16
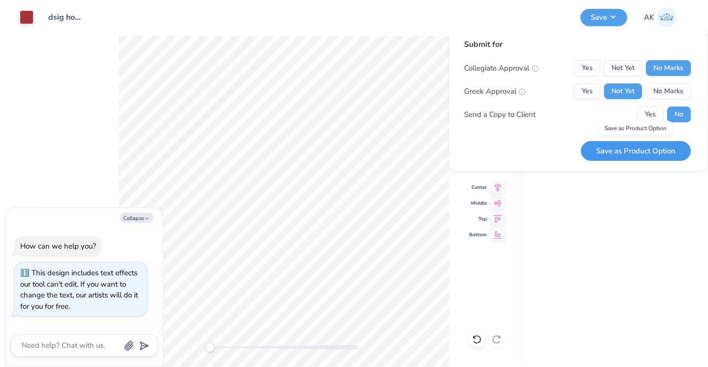
click at [660, 157] on button "Save as Product Option" at bounding box center [636, 151] width 110 height 20
type textarea "x"
